Goal: Task Accomplishment & Management: Manage account settings

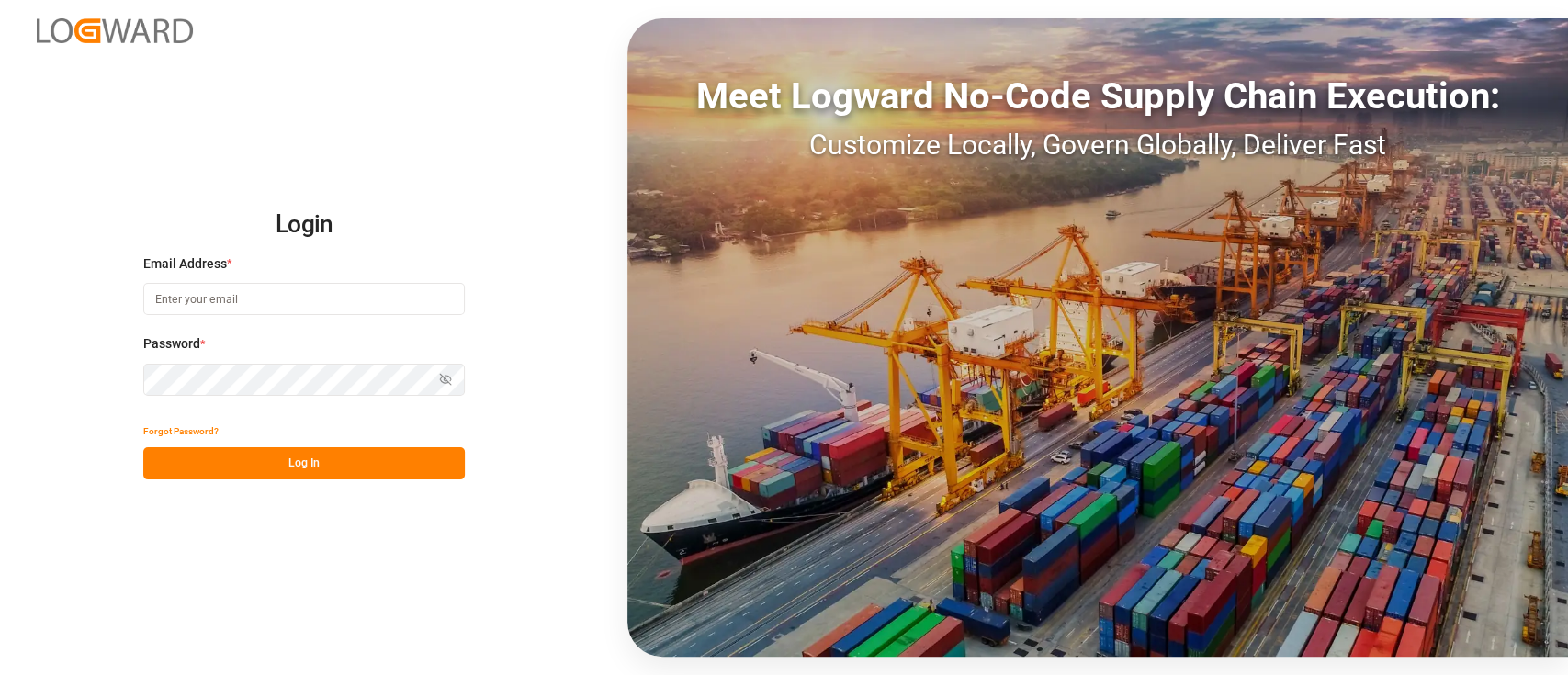
click at [295, 305] on input at bounding box center [304, 299] width 322 height 32
type input "[PERSON_NAME][EMAIL_ADDRESS][DOMAIN_NAME]"
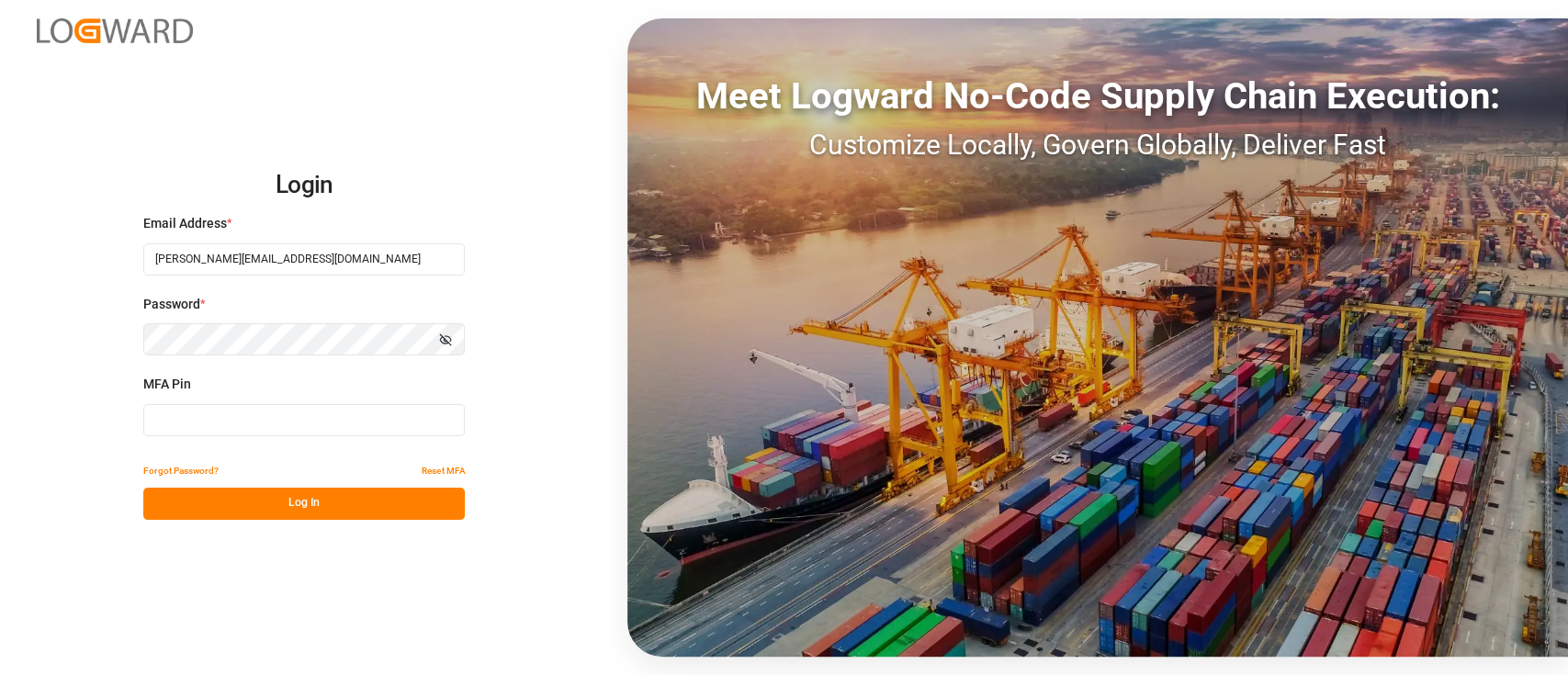
type input "874306"
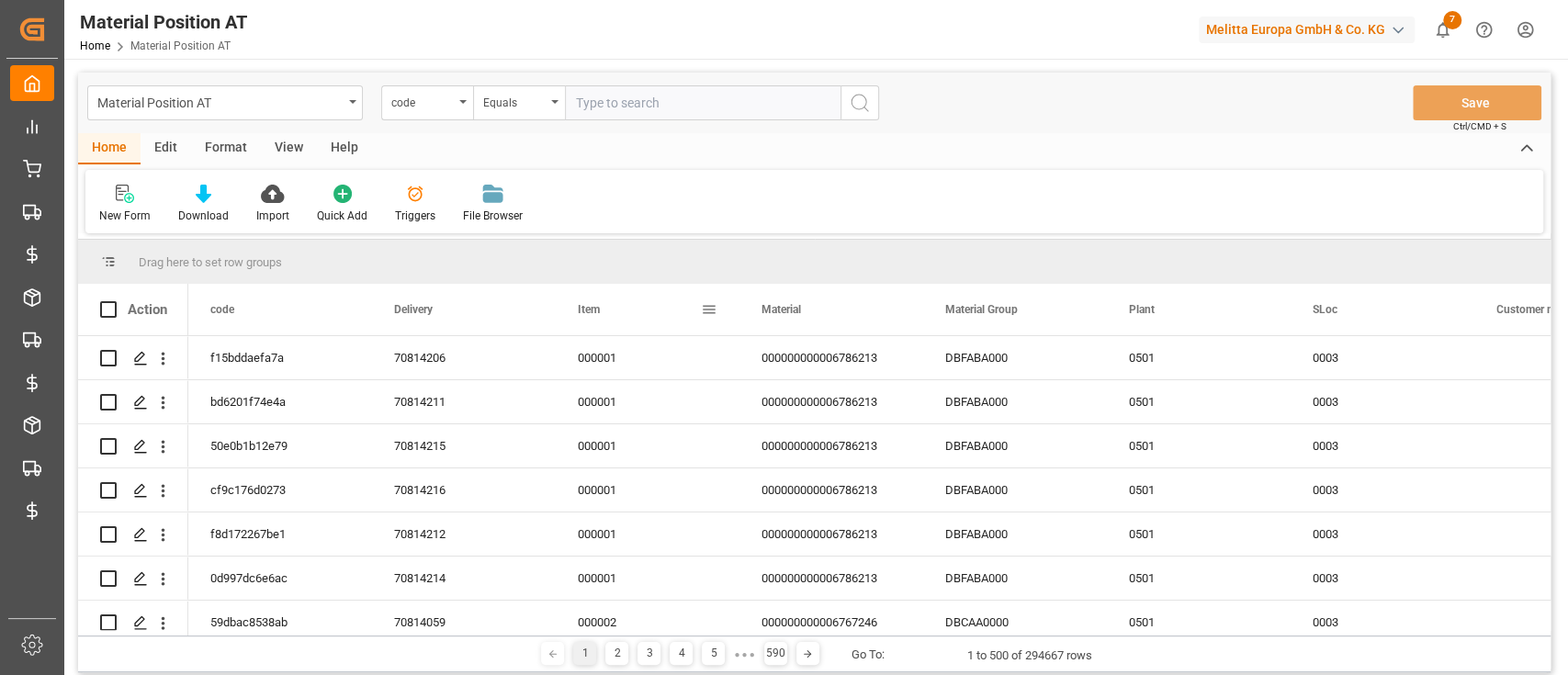
click at [711, 308] on span at bounding box center [709, 309] width 16 height 16
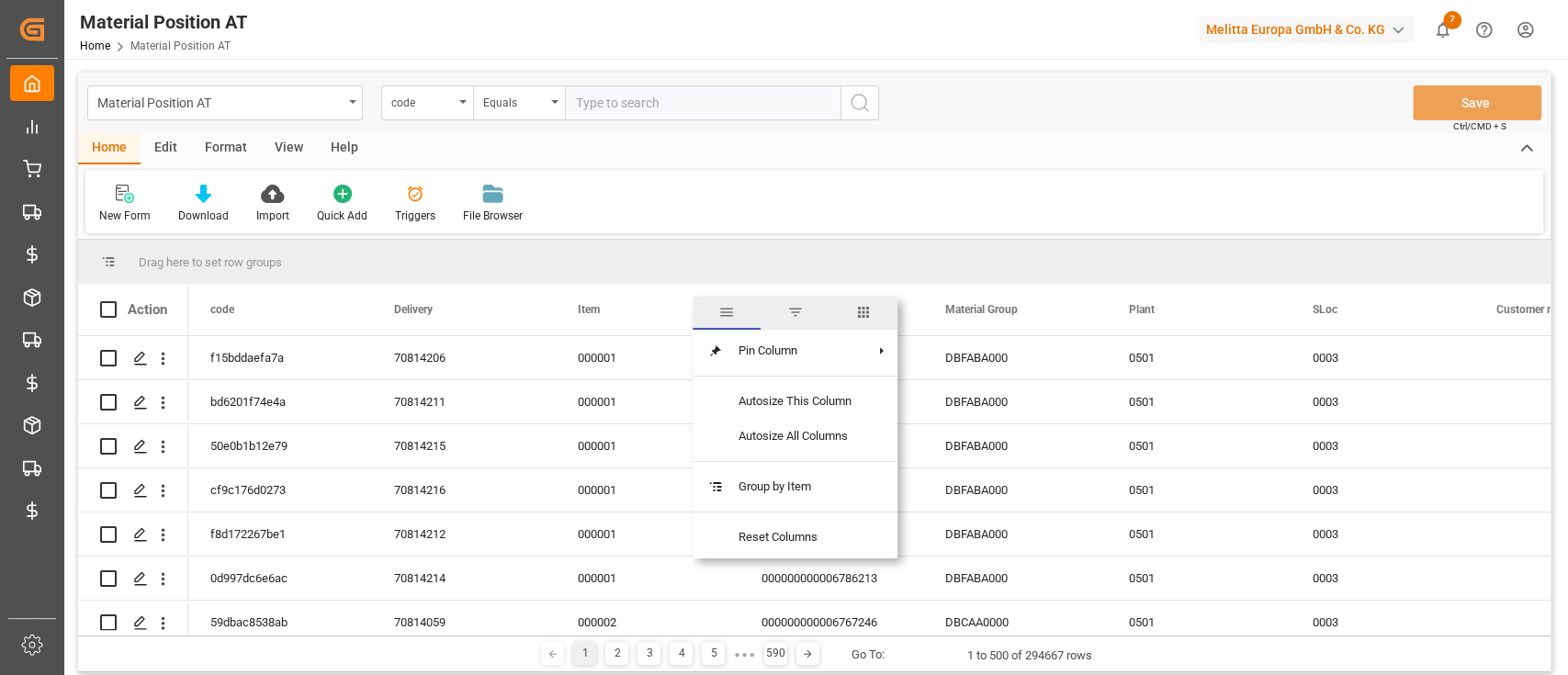
click at [864, 312] on span "columns" at bounding box center [863, 311] width 16 height 16
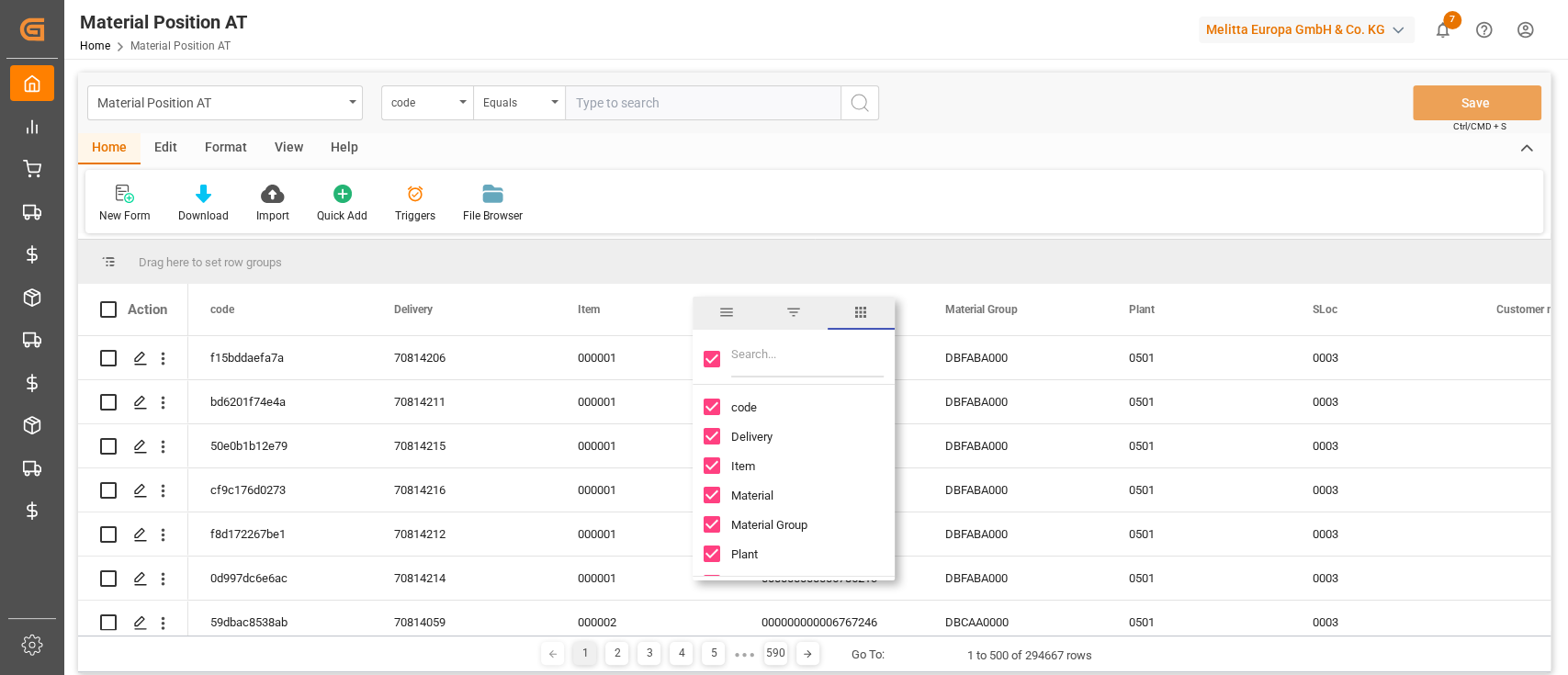
click at [711, 361] on input "Toggle Select All Columns" at bounding box center [711, 358] width 16 height 16
checkbox input "false"
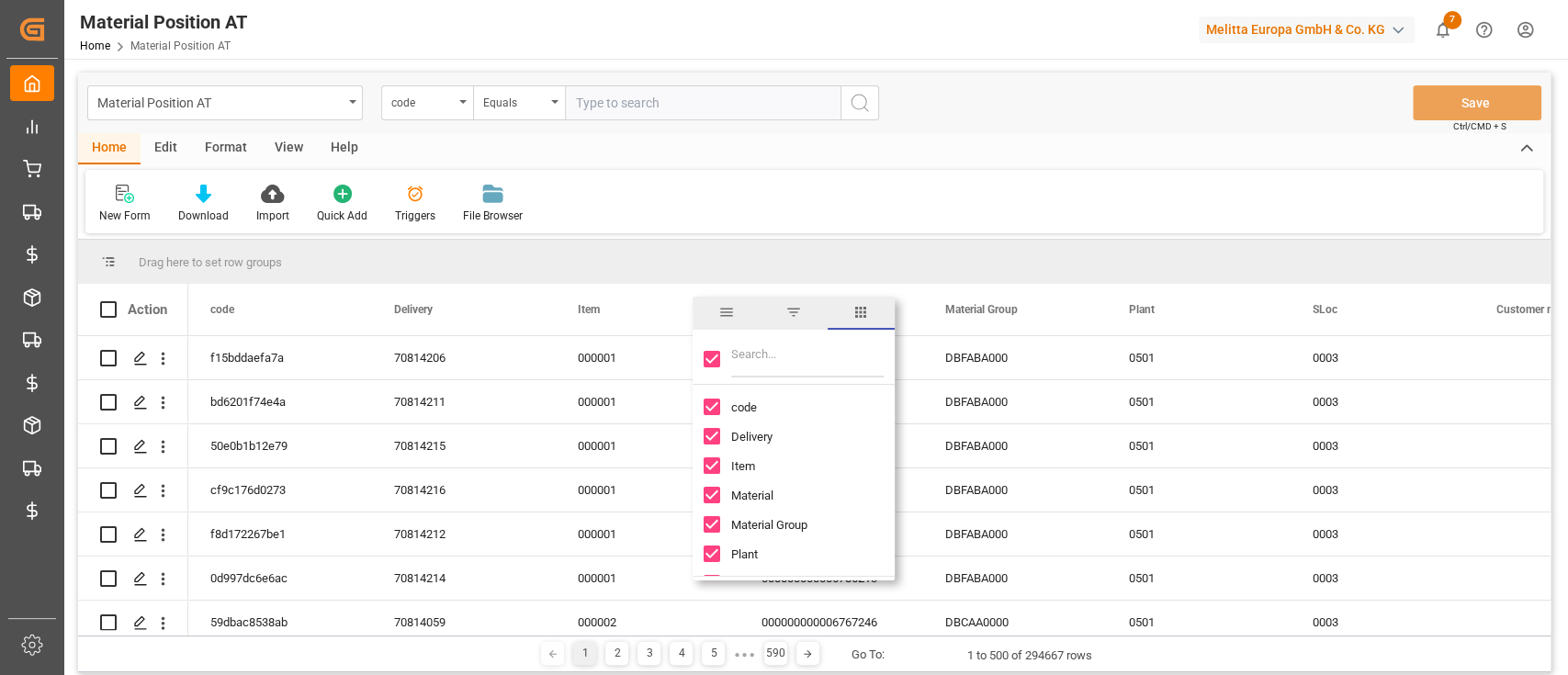
checkbox input "false"
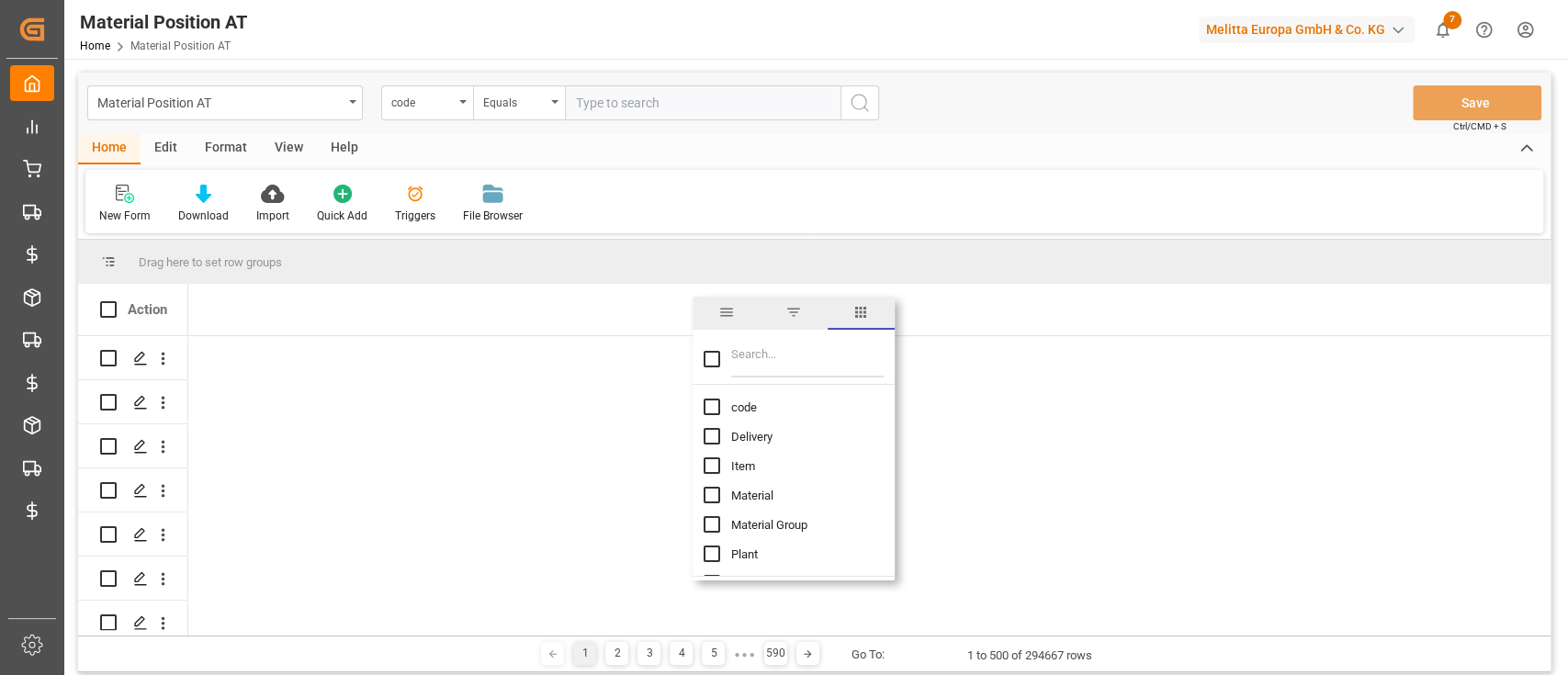
click at [773, 363] on input "Filter Columns Input" at bounding box center [808, 359] width 153 height 36
type input "t"
type input "total"
click at [168, 146] on div "Edit" at bounding box center [165, 148] width 51 height 32
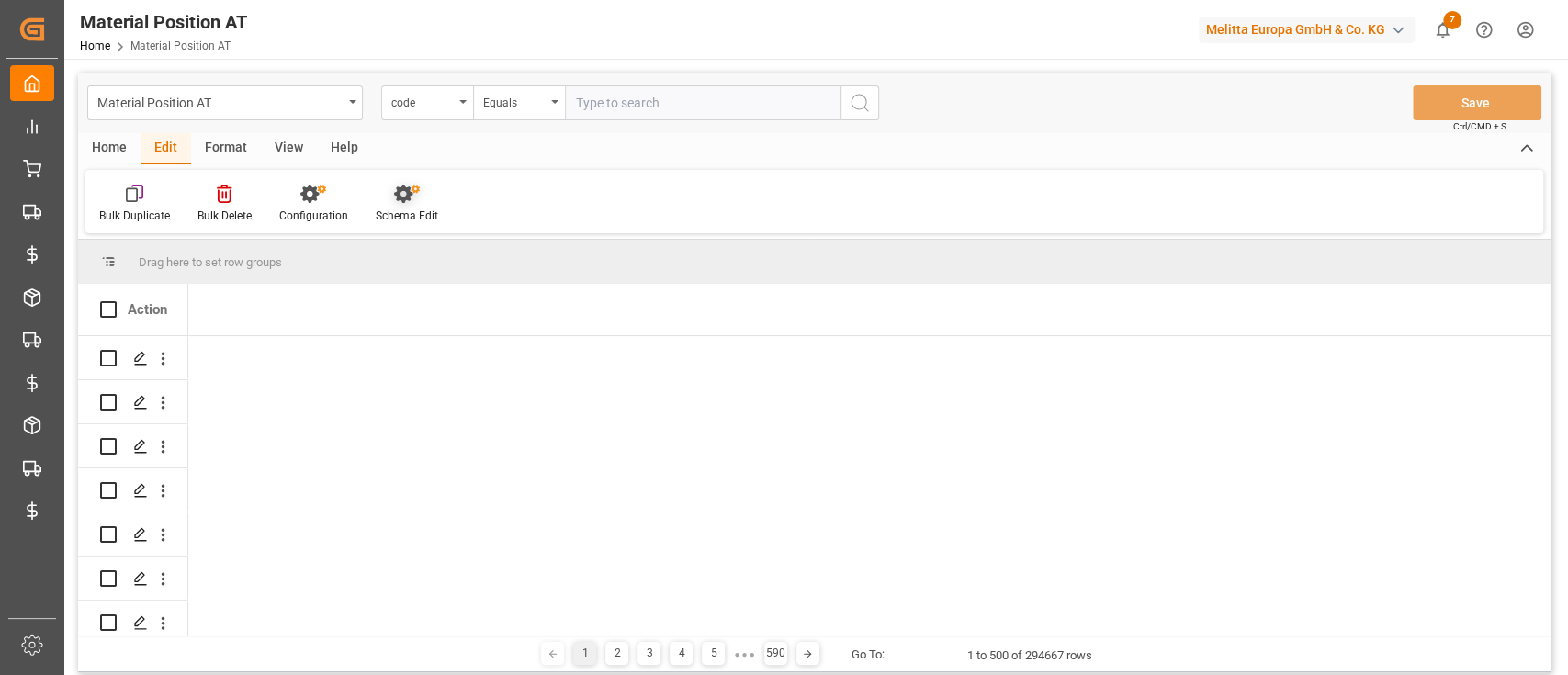
click at [416, 218] on div "Schema Edit" at bounding box center [406, 215] width 62 height 16
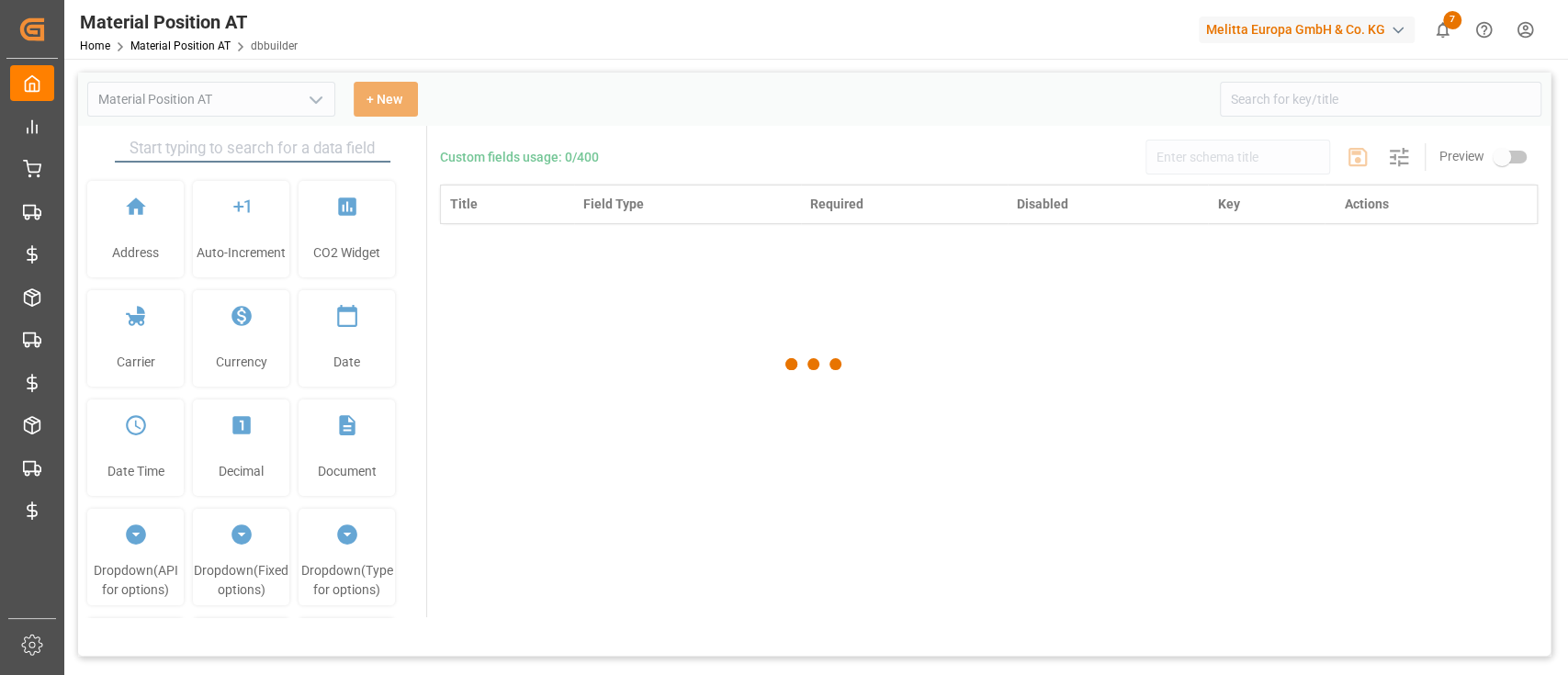
type input "Material Position AT"
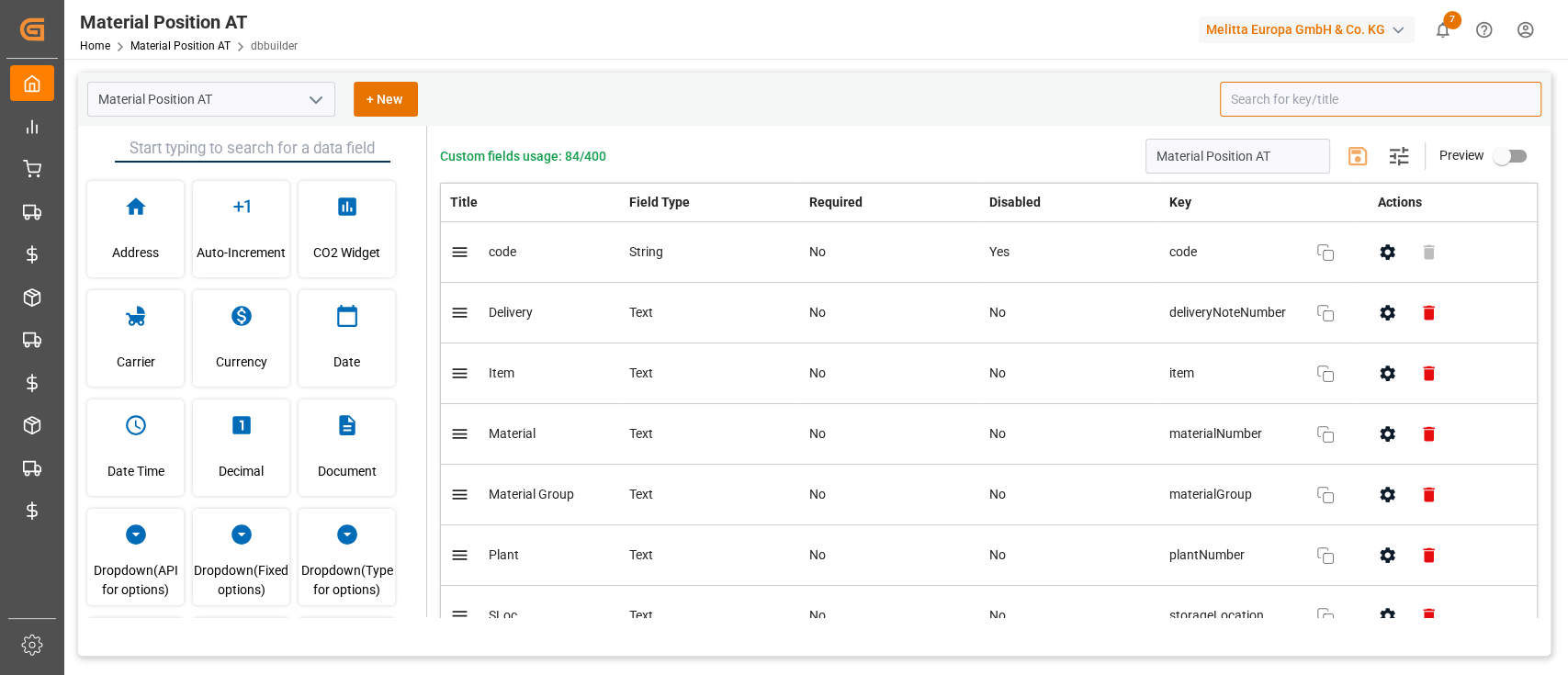
click at [1271, 103] on input at bounding box center [1380, 99] width 322 height 35
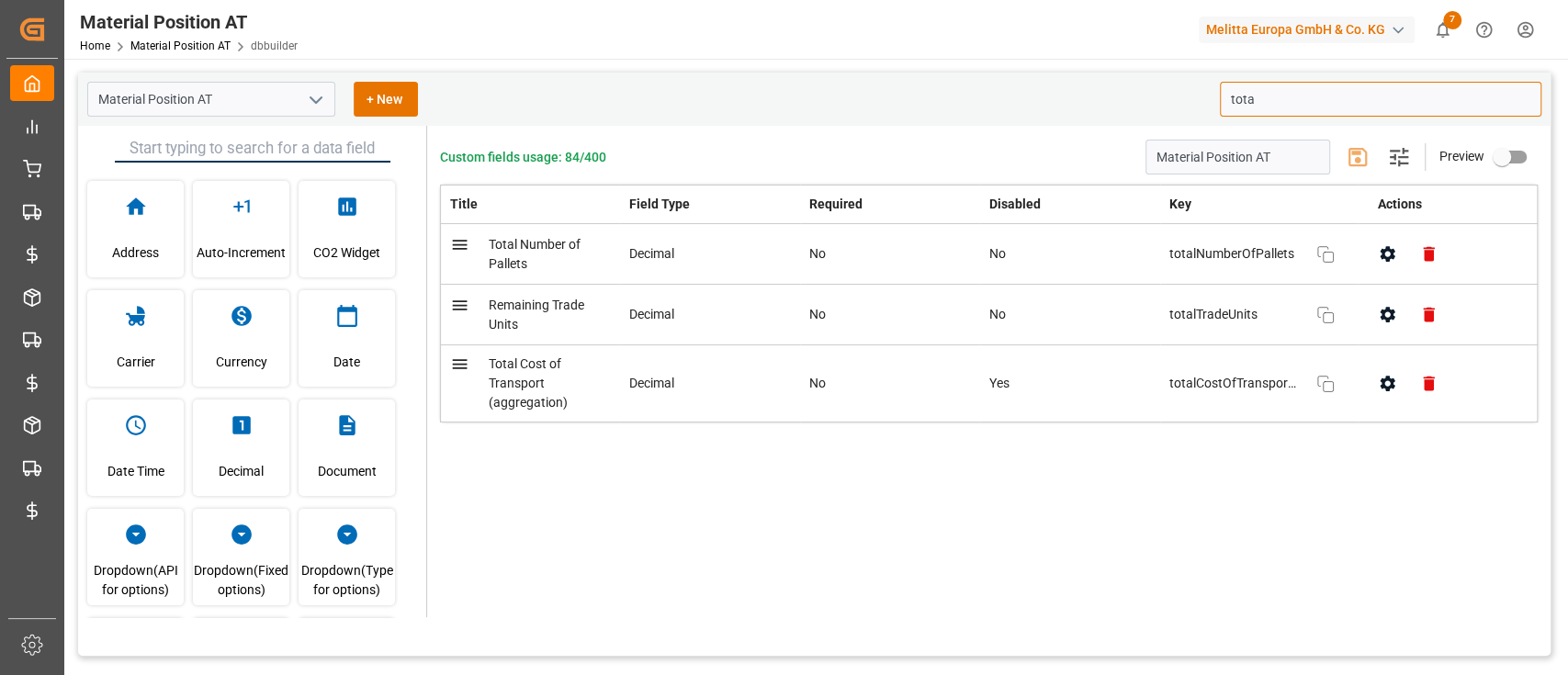
type input "tota"
click at [1393, 395] on button "button" at bounding box center [1387, 383] width 41 height 41
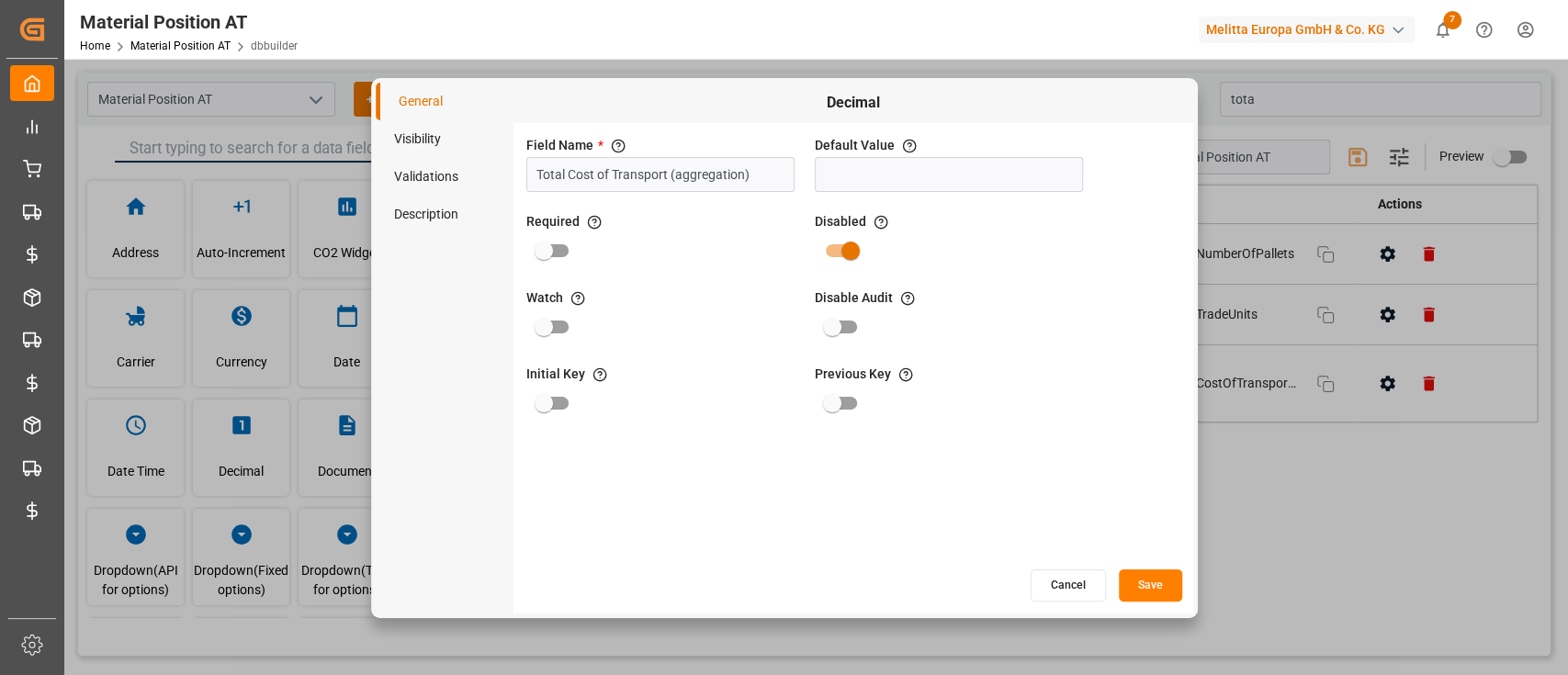
click at [449, 132] on li "Visibility" at bounding box center [444, 138] width 138 height 37
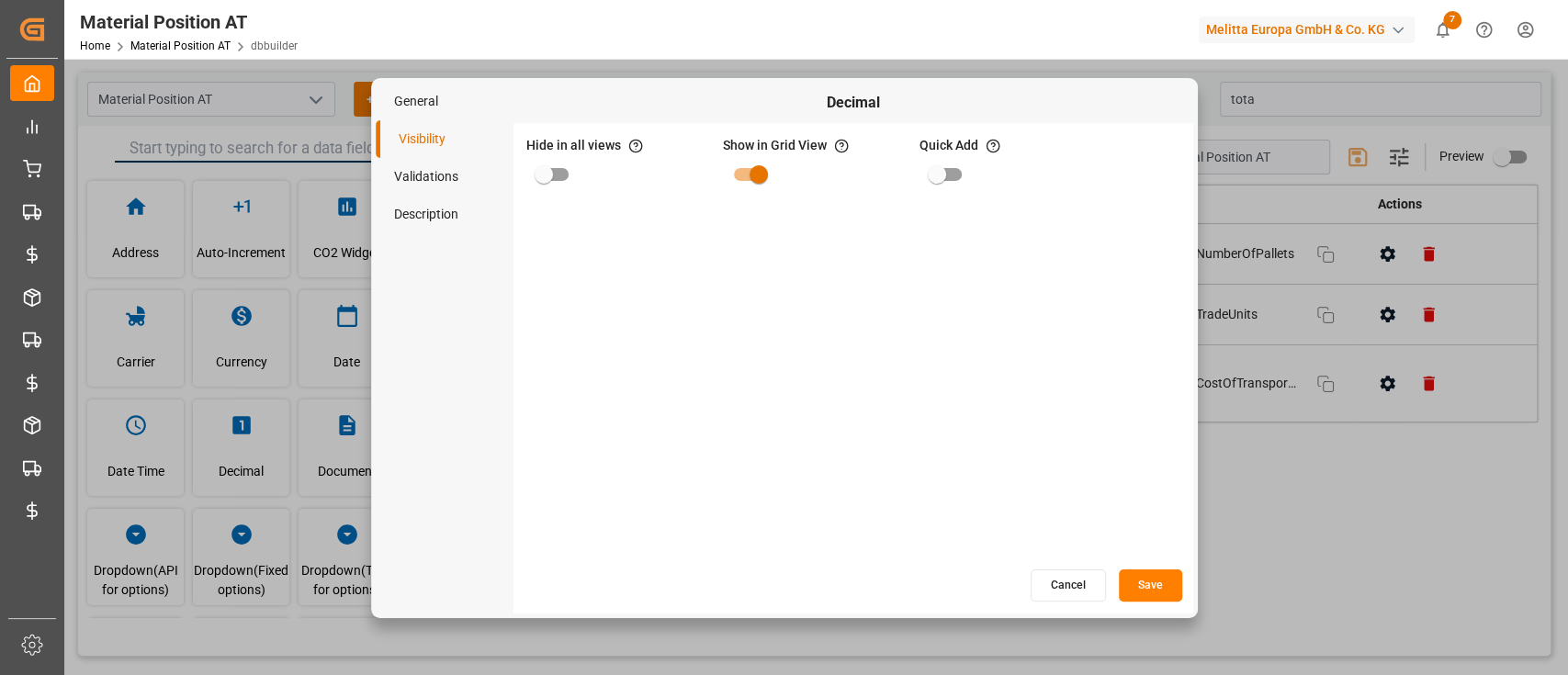
click at [446, 172] on li "Validations" at bounding box center [444, 176] width 138 height 37
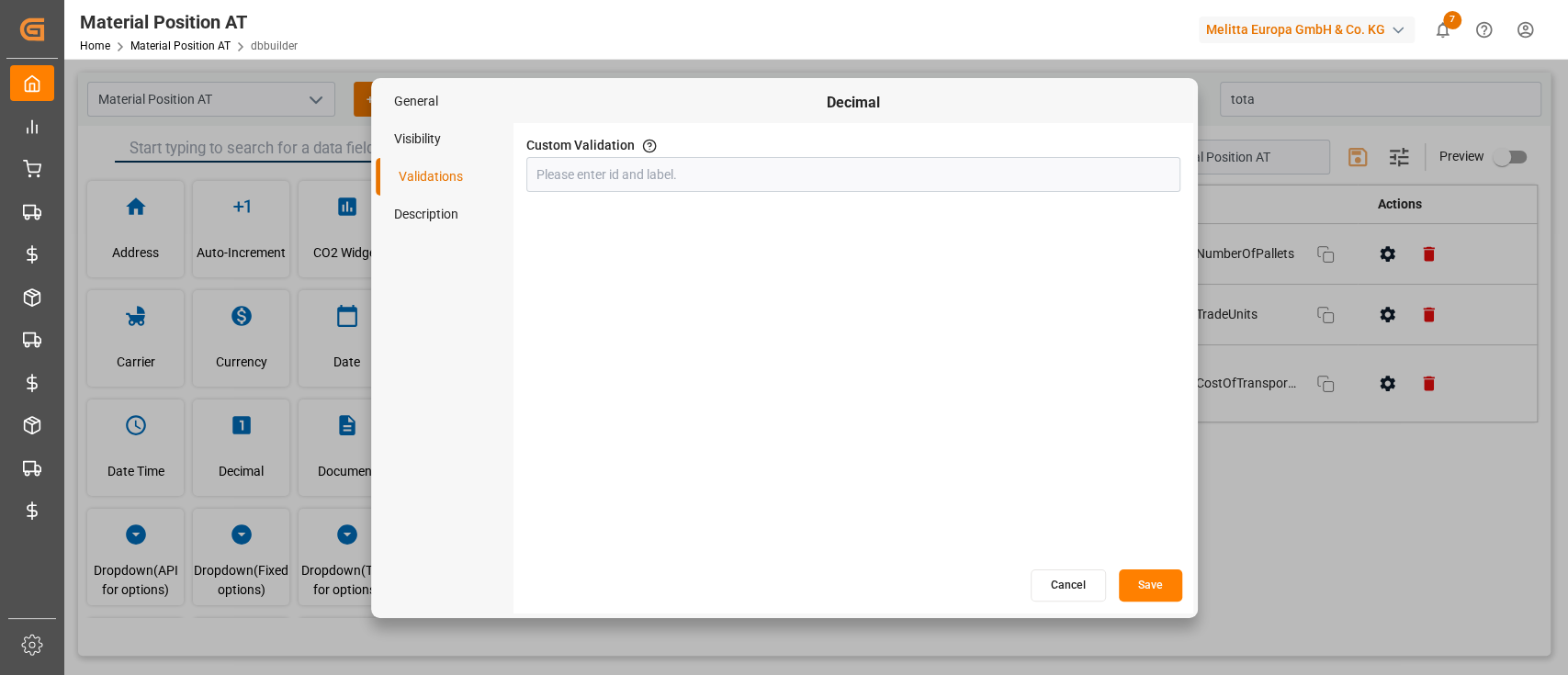
click at [432, 142] on li "Visibility" at bounding box center [444, 138] width 138 height 37
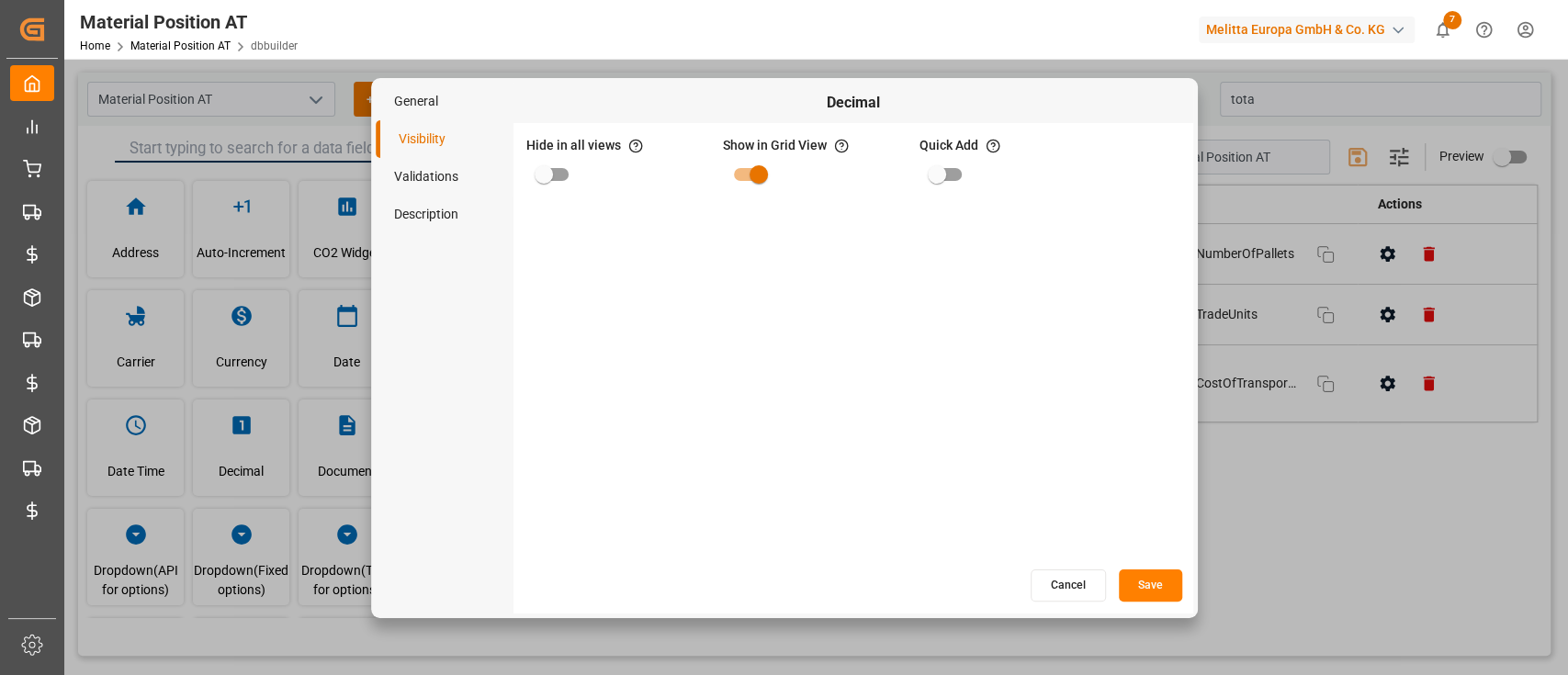
click at [434, 106] on li "General" at bounding box center [444, 101] width 138 height 37
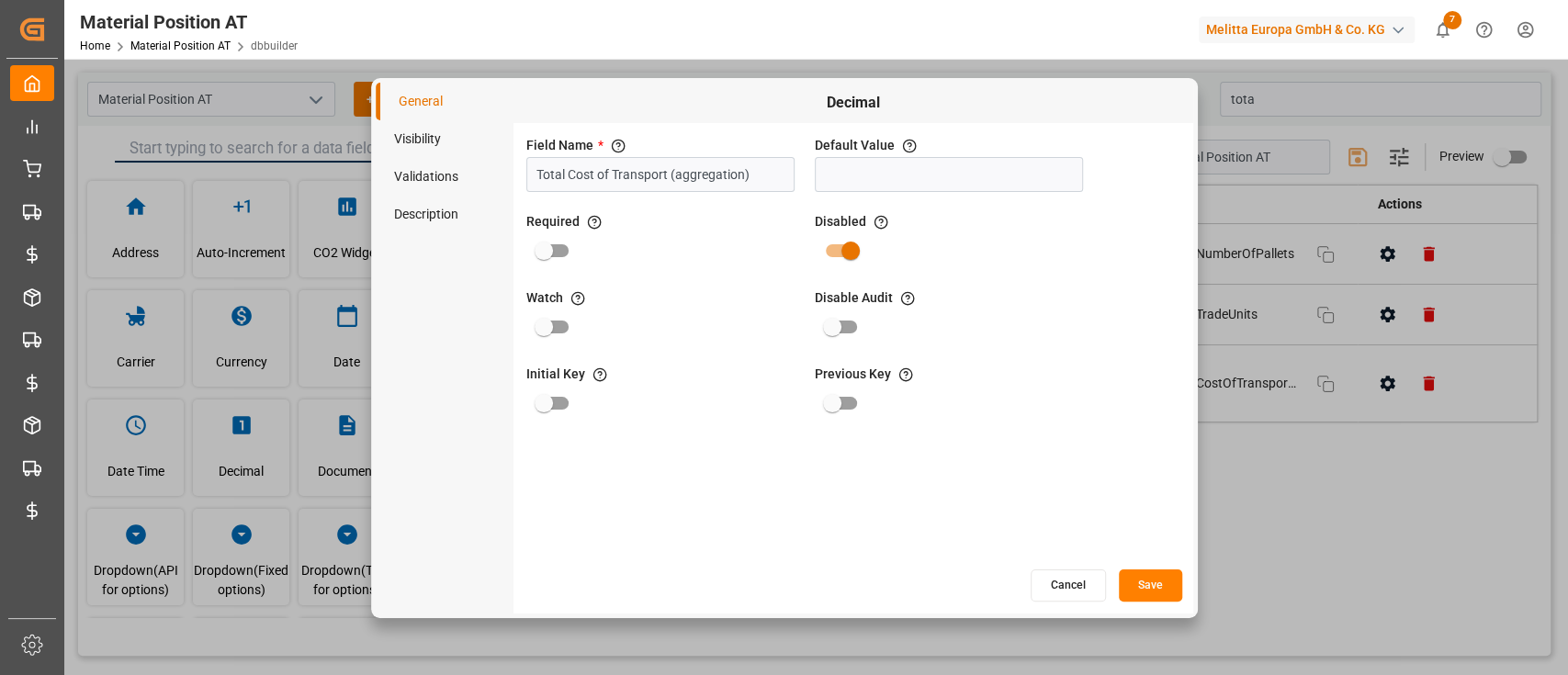
click at [433, 134] on li "Visibility" at bounding box center [444, 138] width 138 height 37
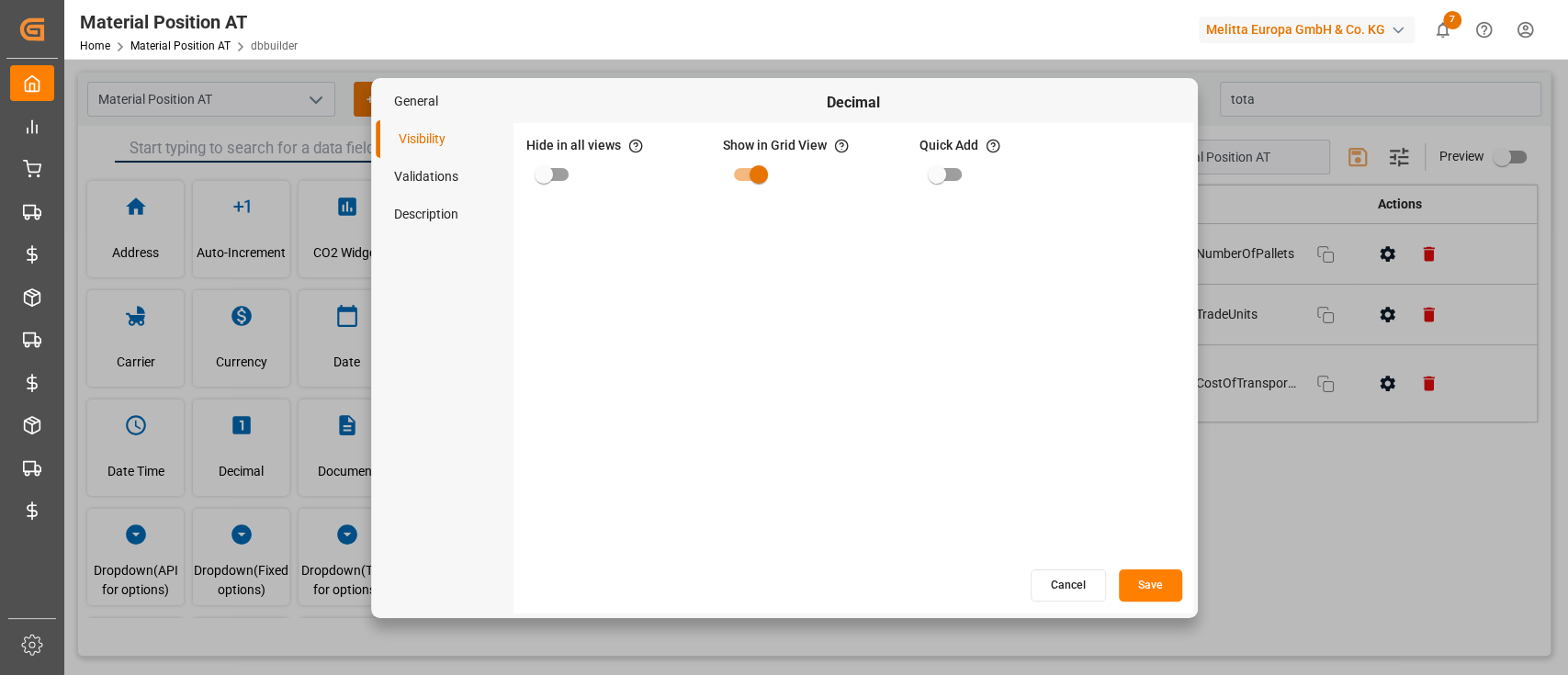
click at [441, 99] on li "General" at bounding box center [444, 101] width 138 height 37
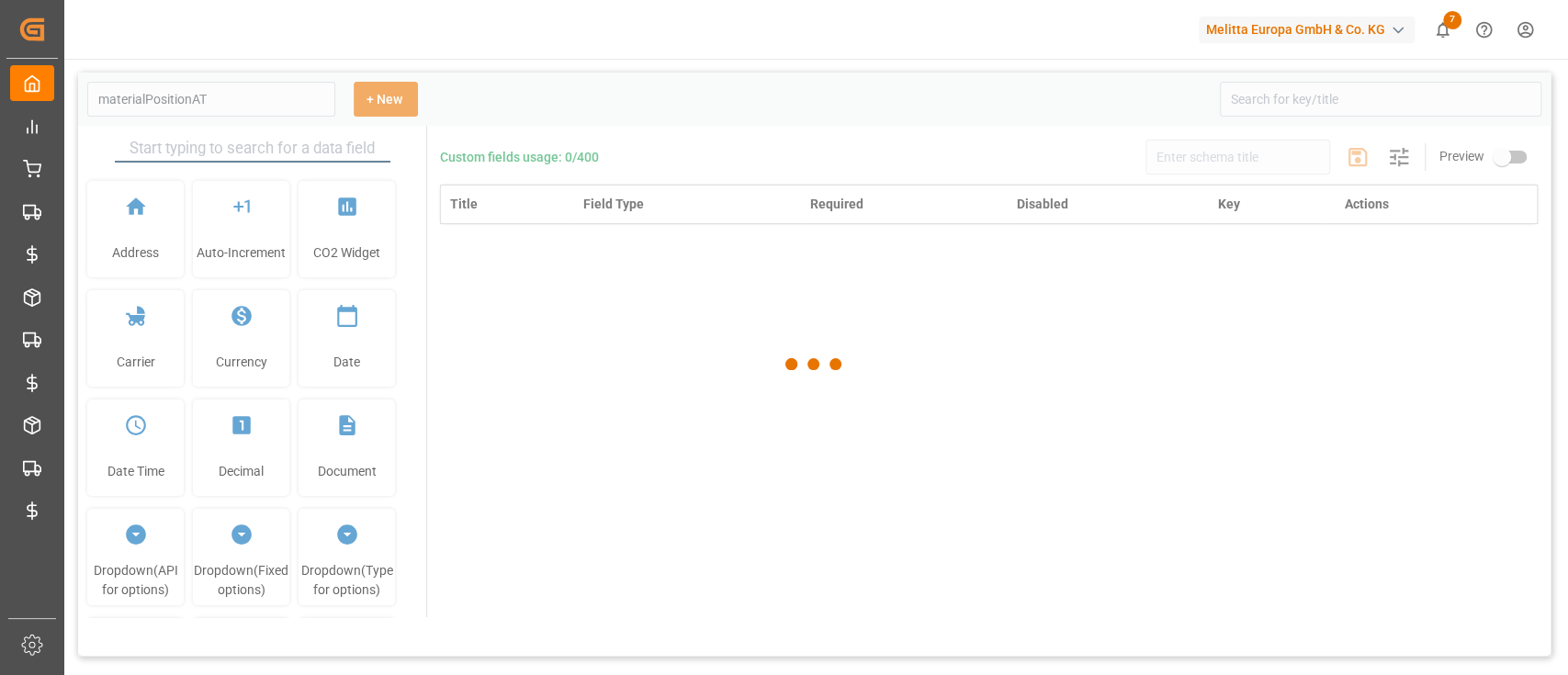
type input "Material Position AT"
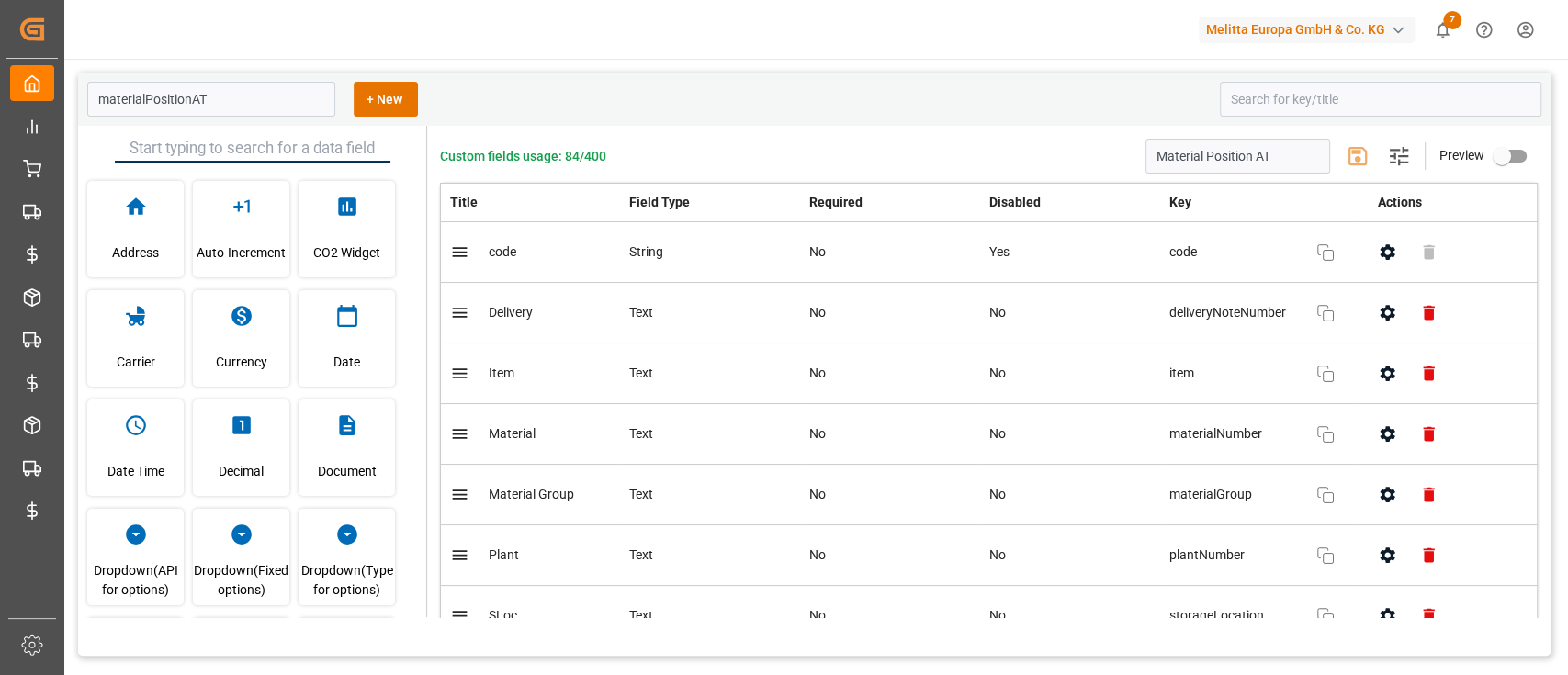
type input "Material Position AT"
click at [201, 40] on link "Material Position AT" at bounding box center [180, 45] width 100 height 12
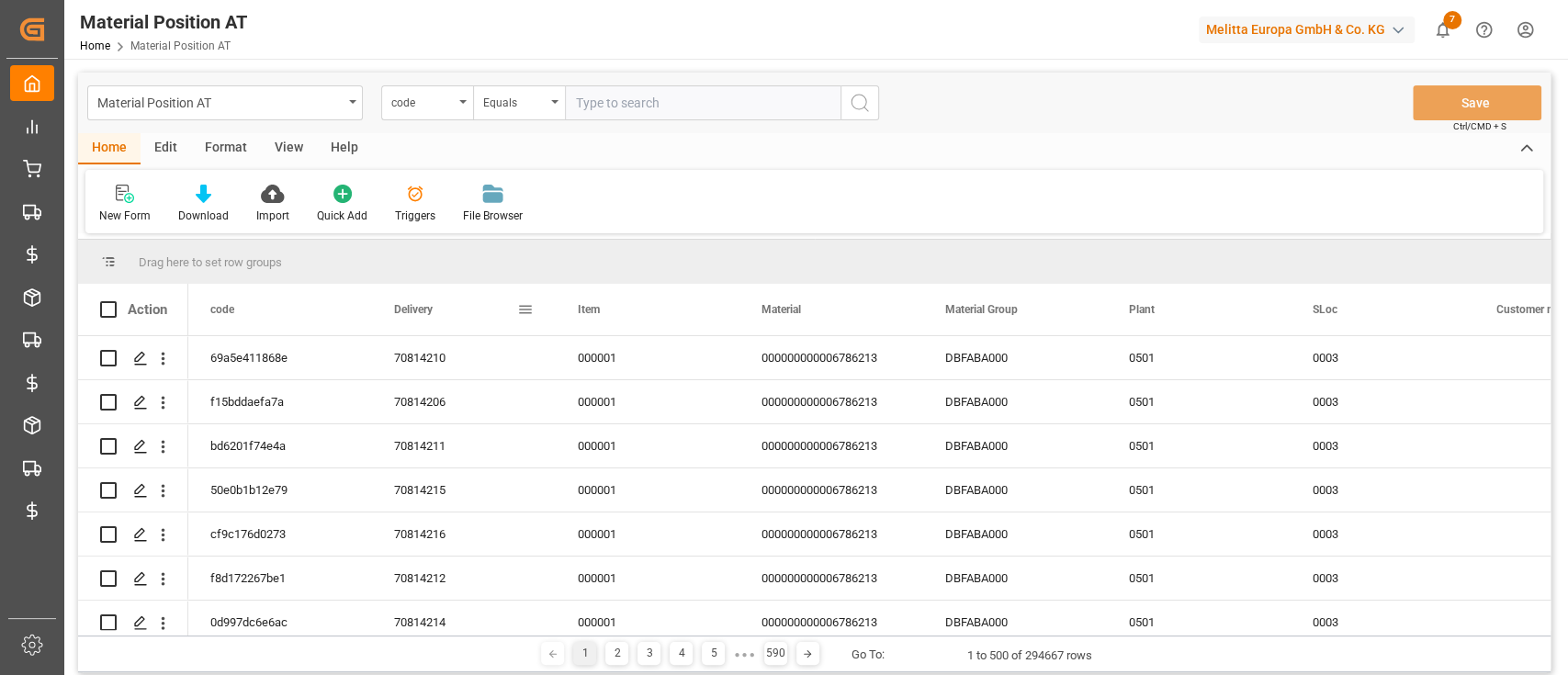
click at [528, 310] on span at bounding box center [525, 309] width 16 height 16
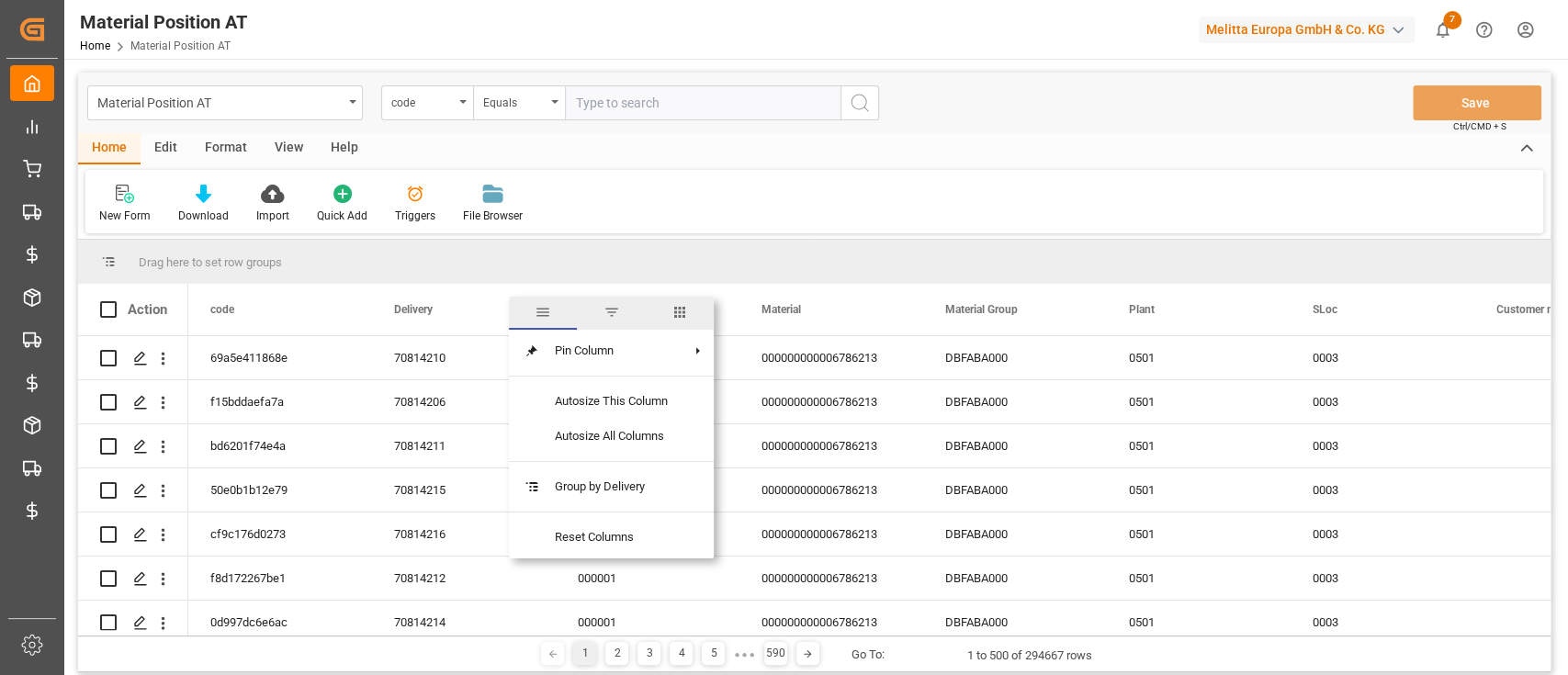
click at [697, 313] on span "columns" at bounding box center [679, 313] width 68 height 33
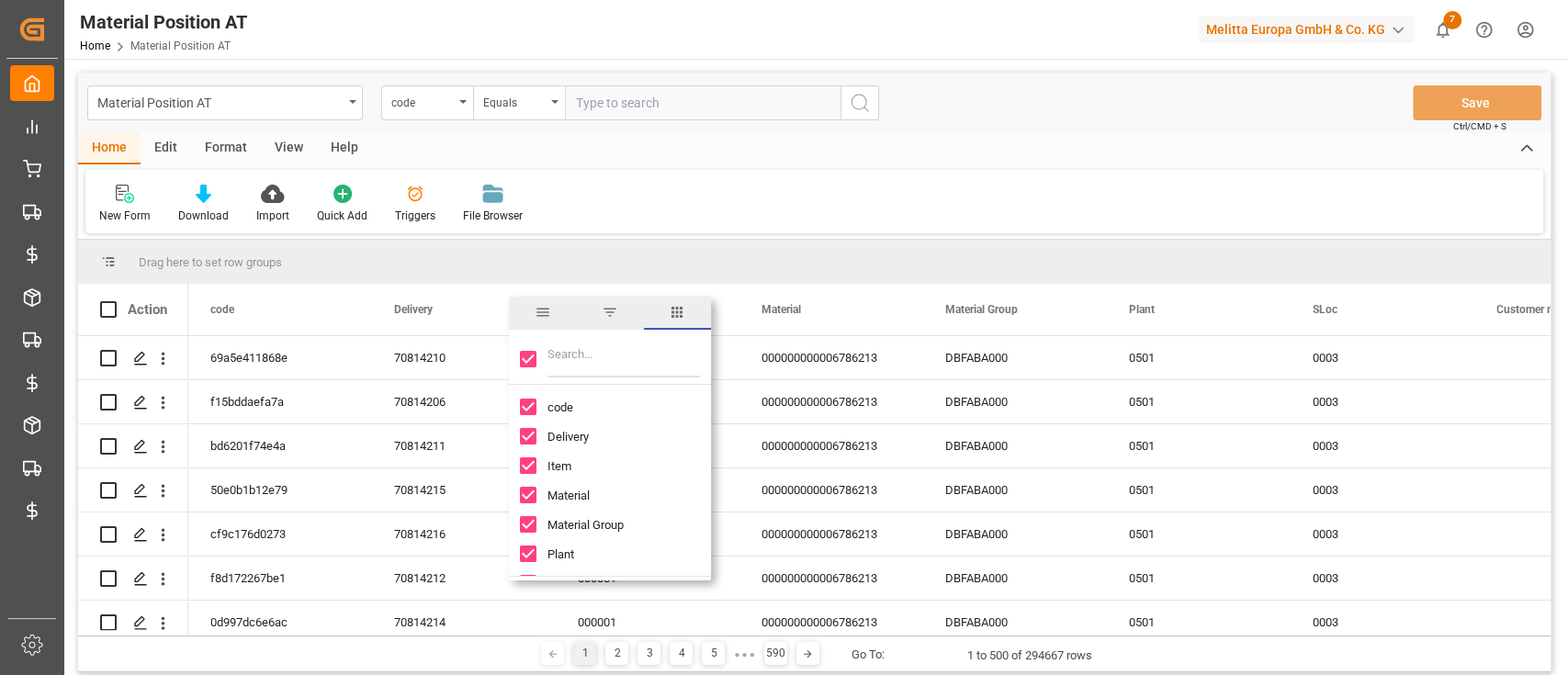
click at [522, 357] on input "Toggle Select All Columns" at bounding box center [527, 358] width 16 height 16
checkbox input "false"
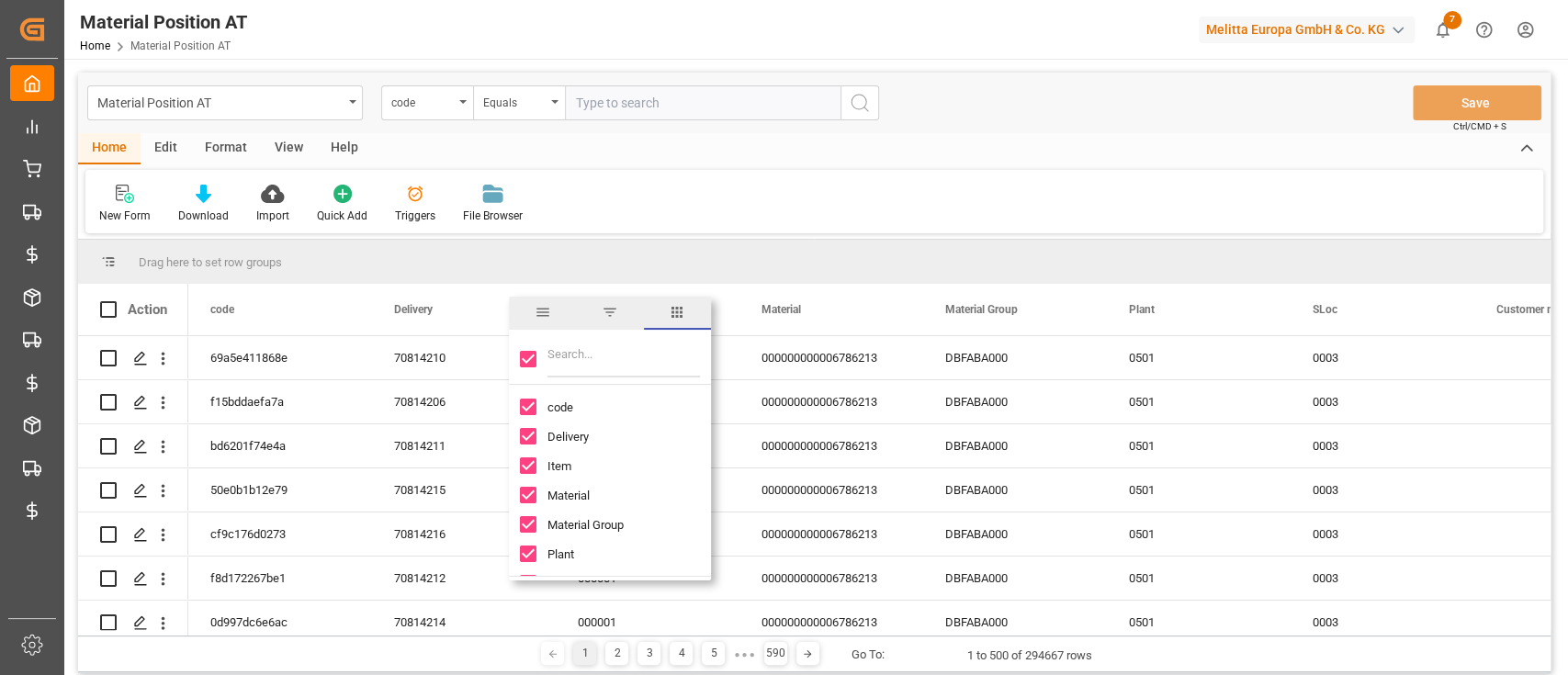
checkbox input "false"
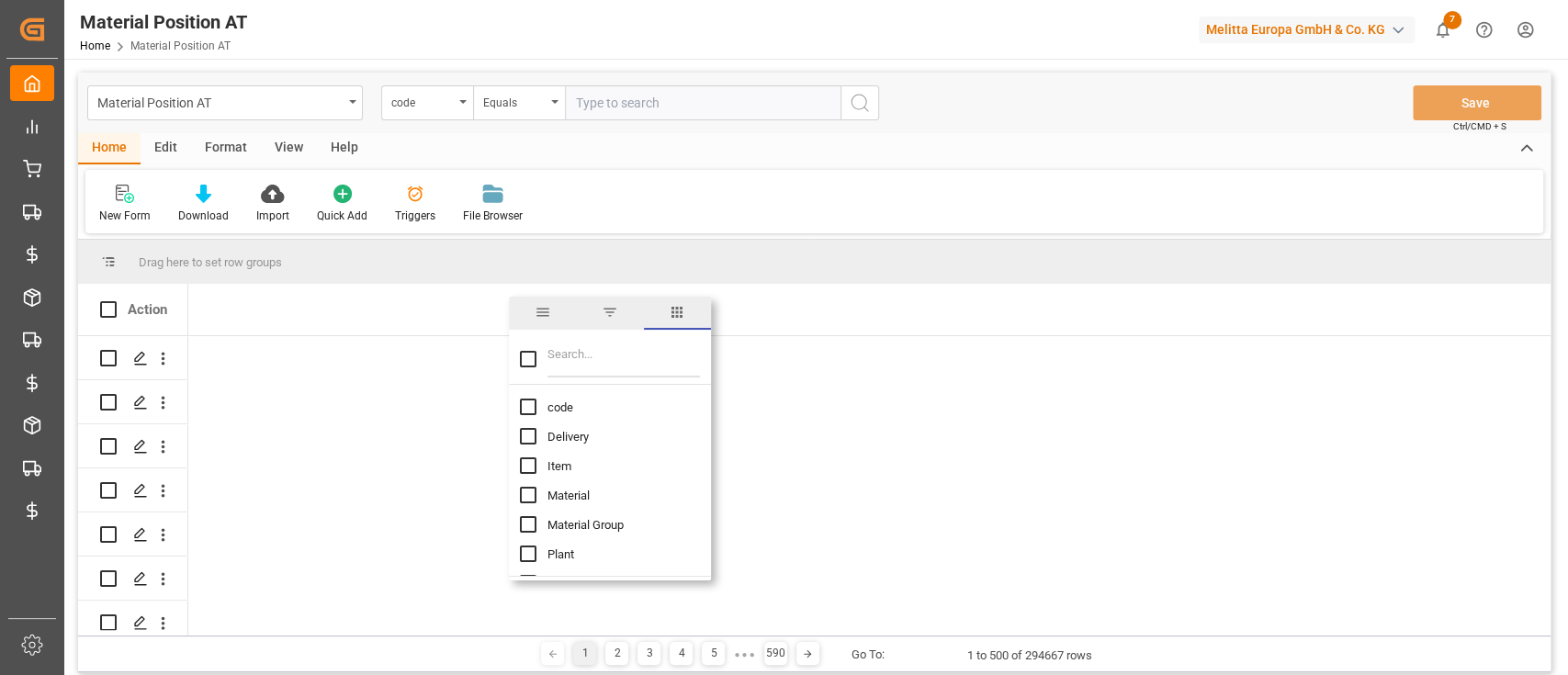
click at [580, 365] on input "Filter Columns Input" at bounding box center [624, 359] width 153 height 36
type input "total"
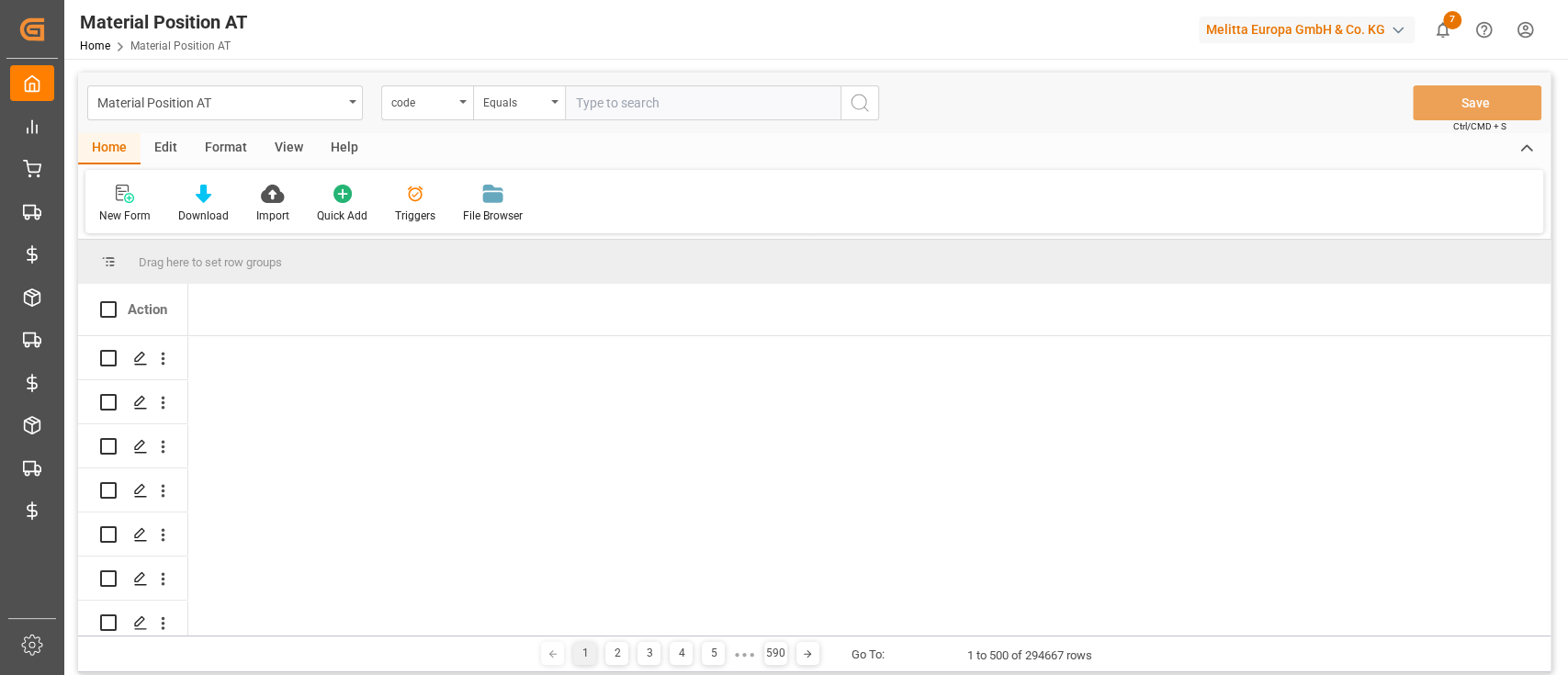
click at [823, 295] on div at bounding box center [869, 309] width 1362 height 52
click at [129, 354] on div "Press SPACE to select this row." at bounding box center [139, 359] width 28 height 34
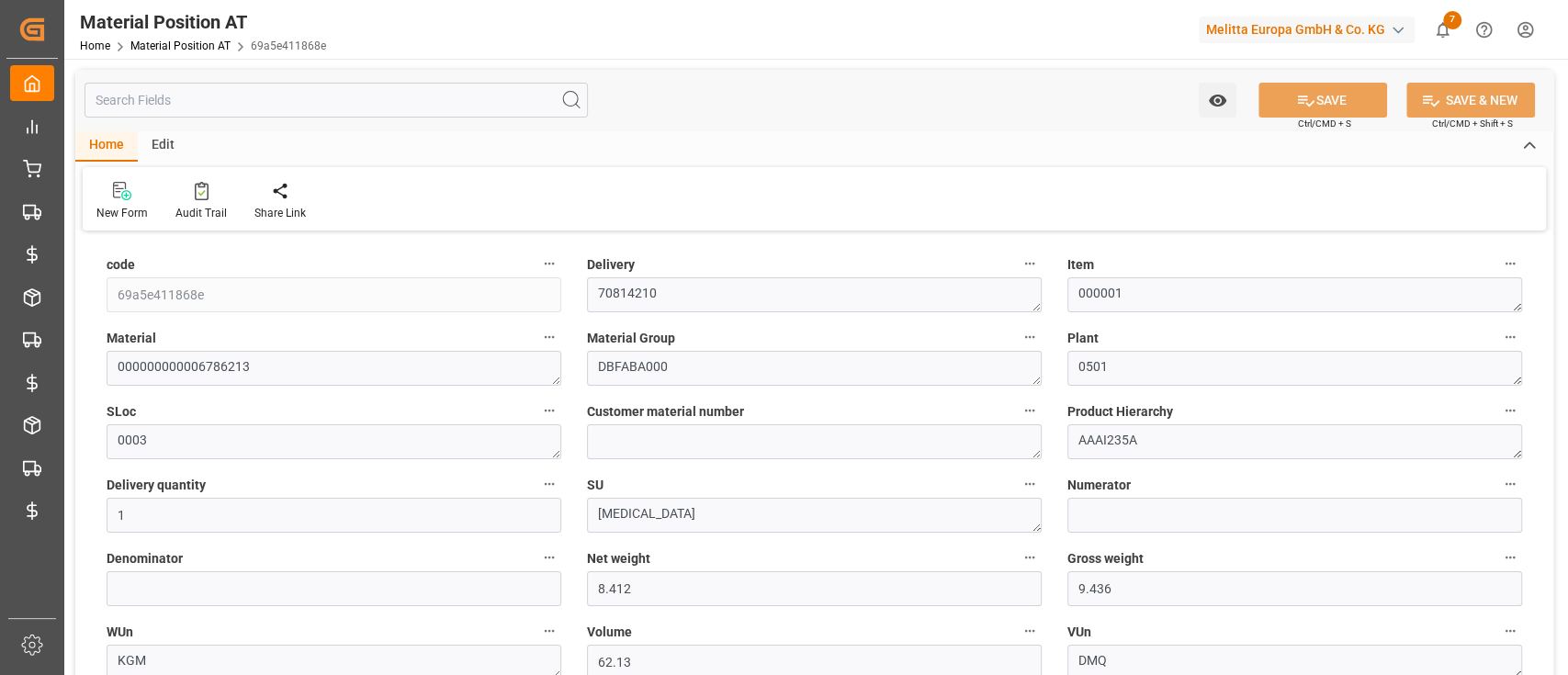
type input "16.09.2025 04:01"
click at [259, 99] on input "text" at bounding box center [335, 100] width 503 height 35
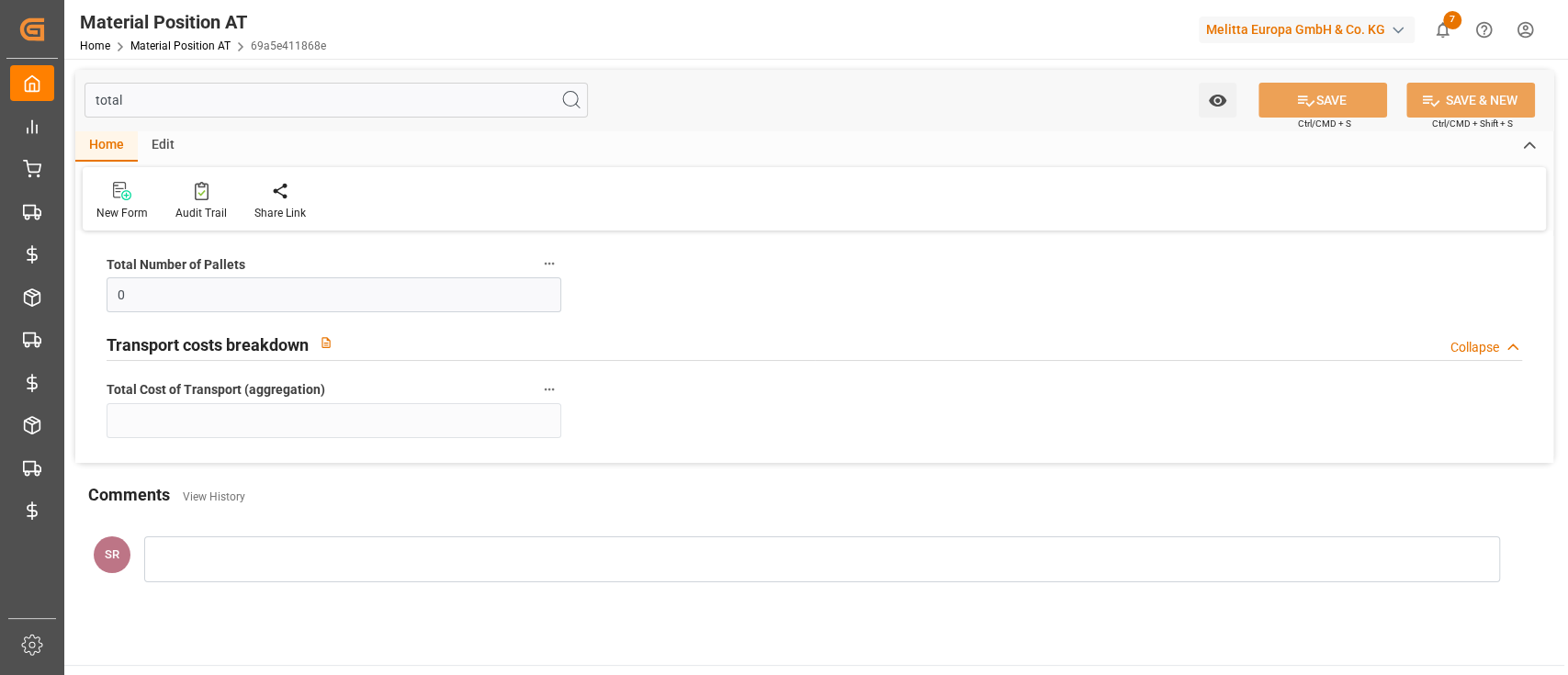
type input "total"
click at [903, 256] on div "Total Number of Pallets 0 Transport costs breakdown Collapse Total Cost of Tran…" at bounding box center [815, 349] width 1478 height 227
